Goal: Navigation & Orientation: Find specific page/section

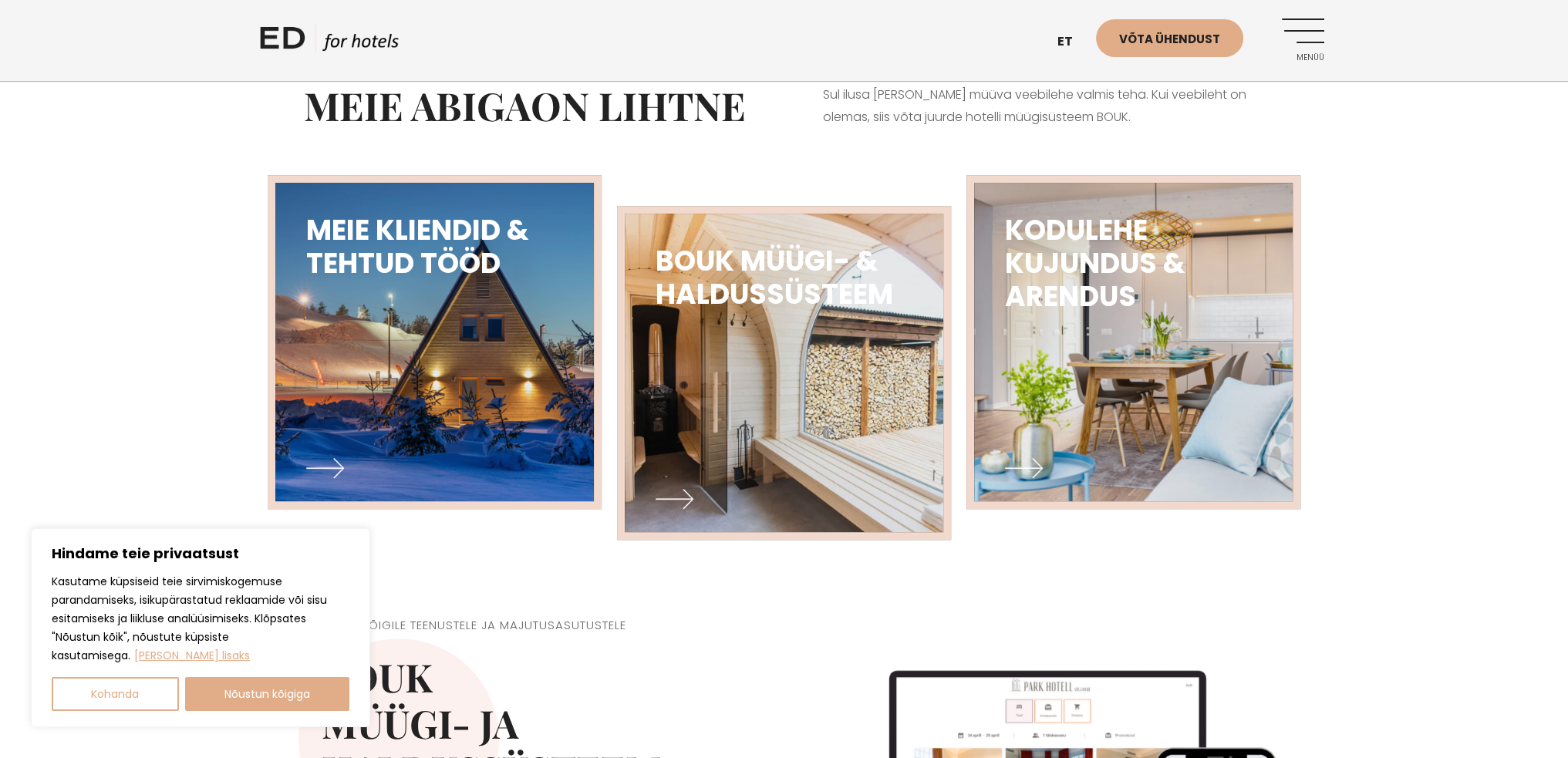
scroll to position [771, 0]
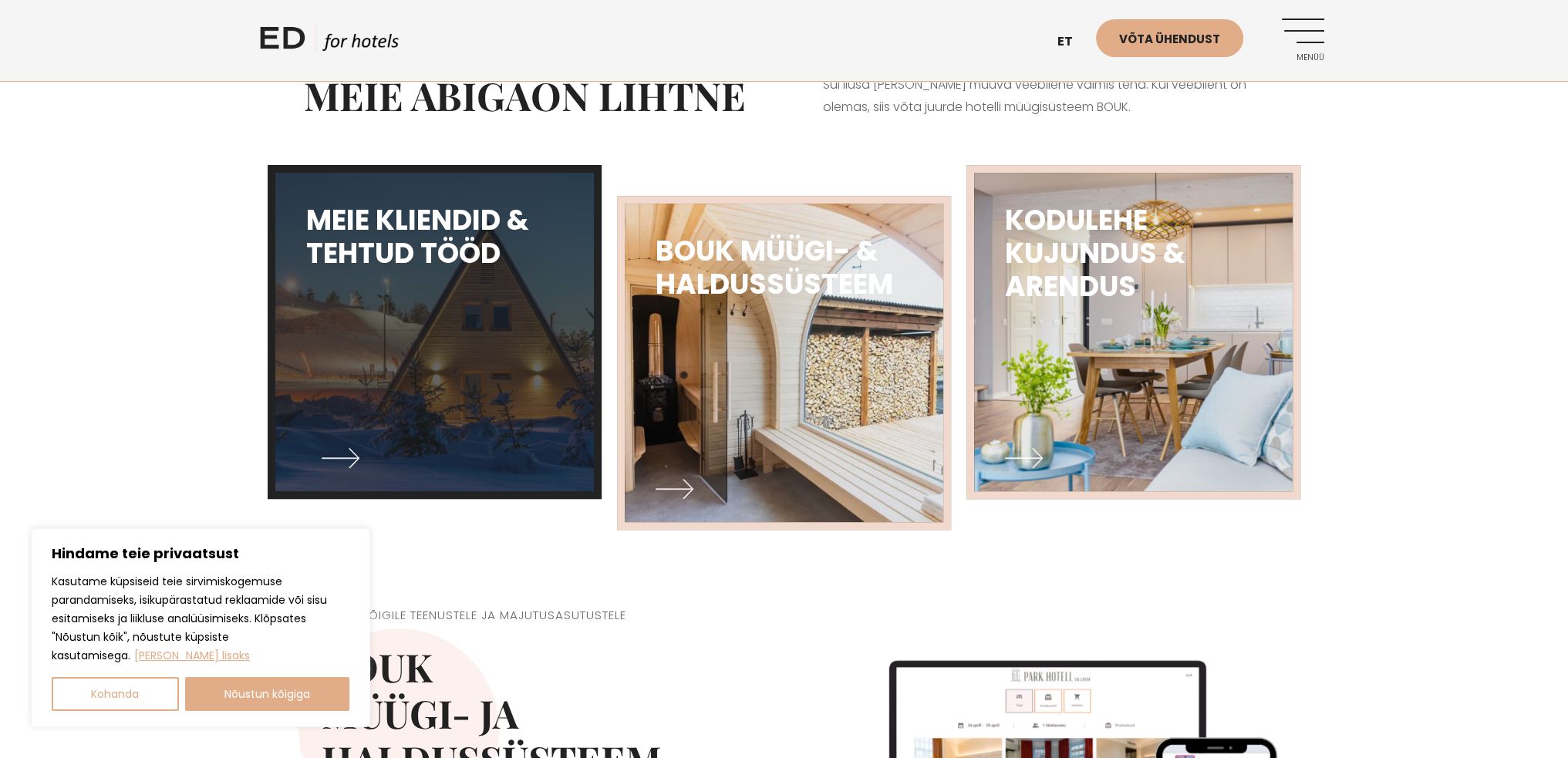
click at [462, 419] on img at bounding box center [434, 332] width 351 height 350
click at [436, 373] on img at bounding box center [434, 332] width 351 height 350
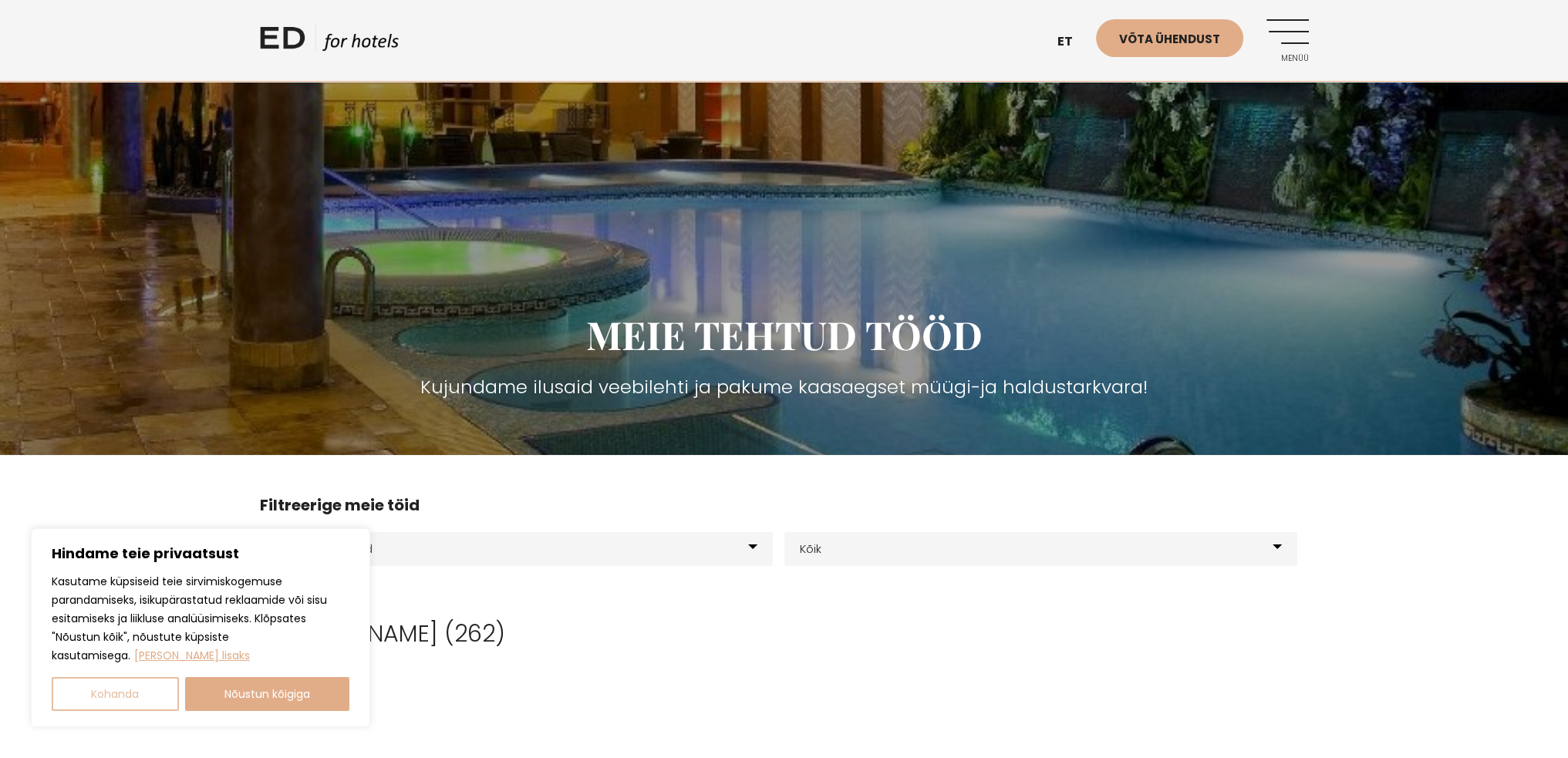
click at [161, 701] on button "Kohanda" at bounding box center [115, 694] width 127 height 34
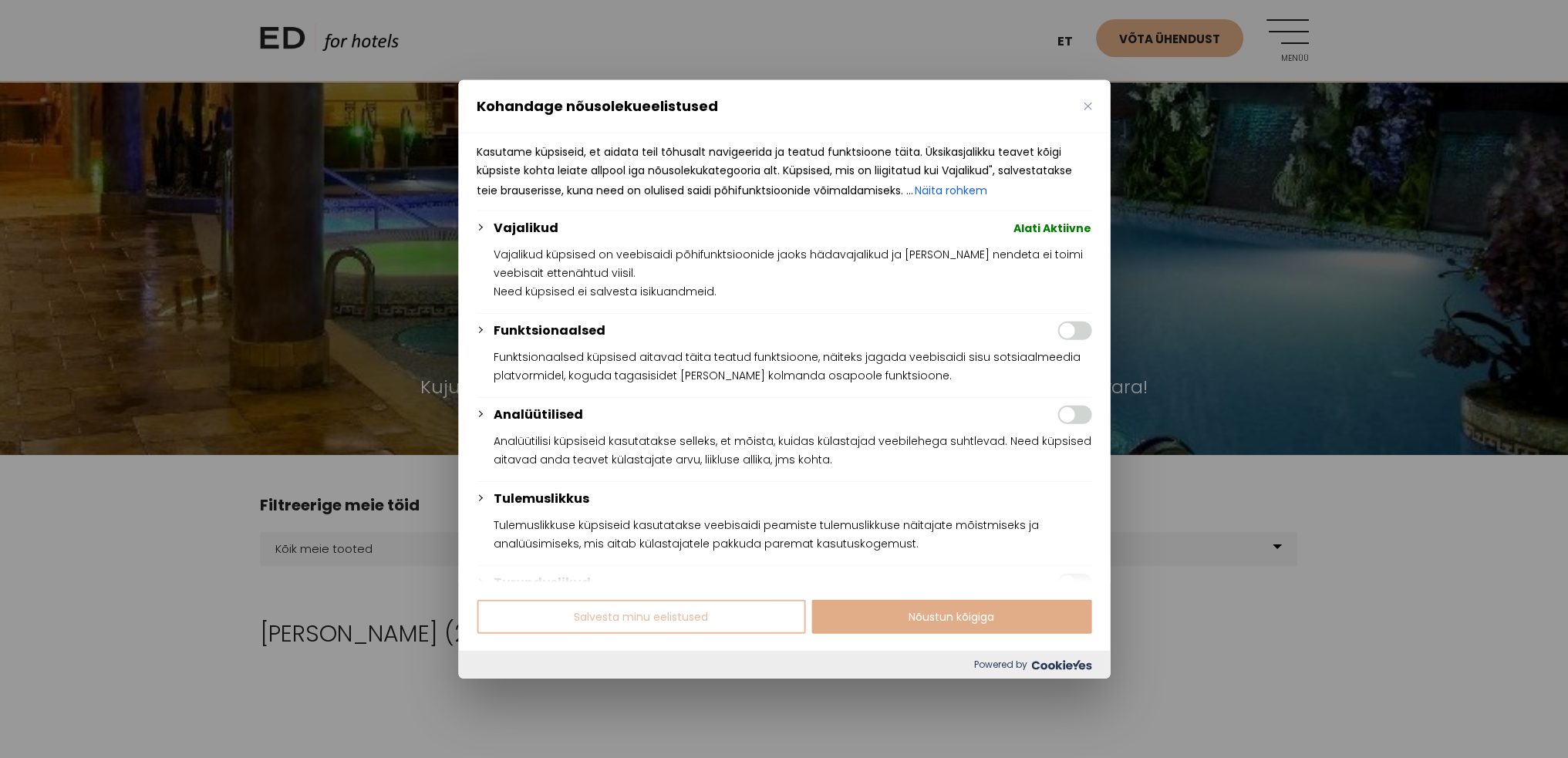
click at [709, 625] on button "Salvesta minu eelistused" at bounding box center [640, 617] width 329 height 34
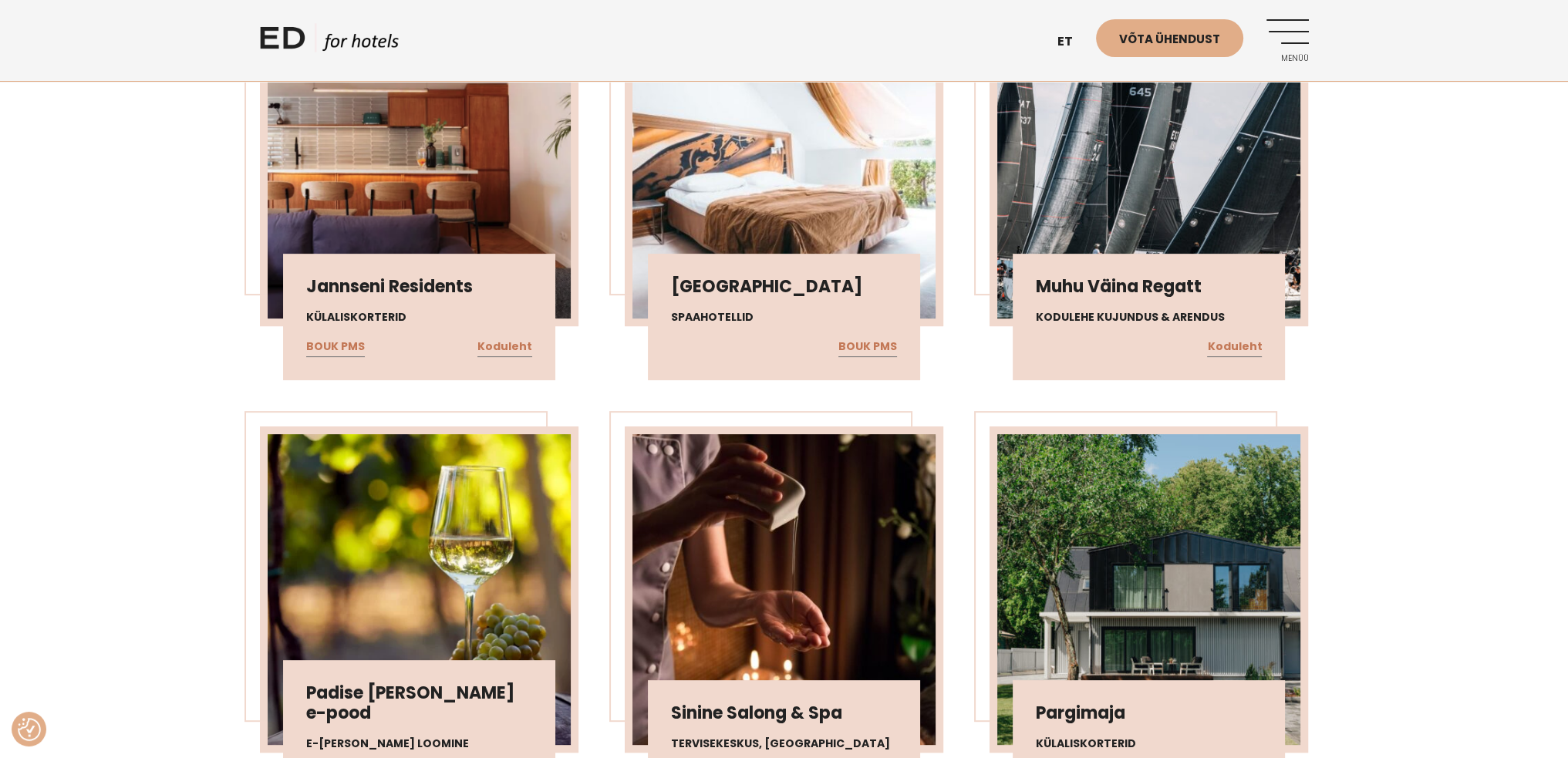
scroll to position [848, 0]
